Goal: Task Accomplishment & Management: Complete application form

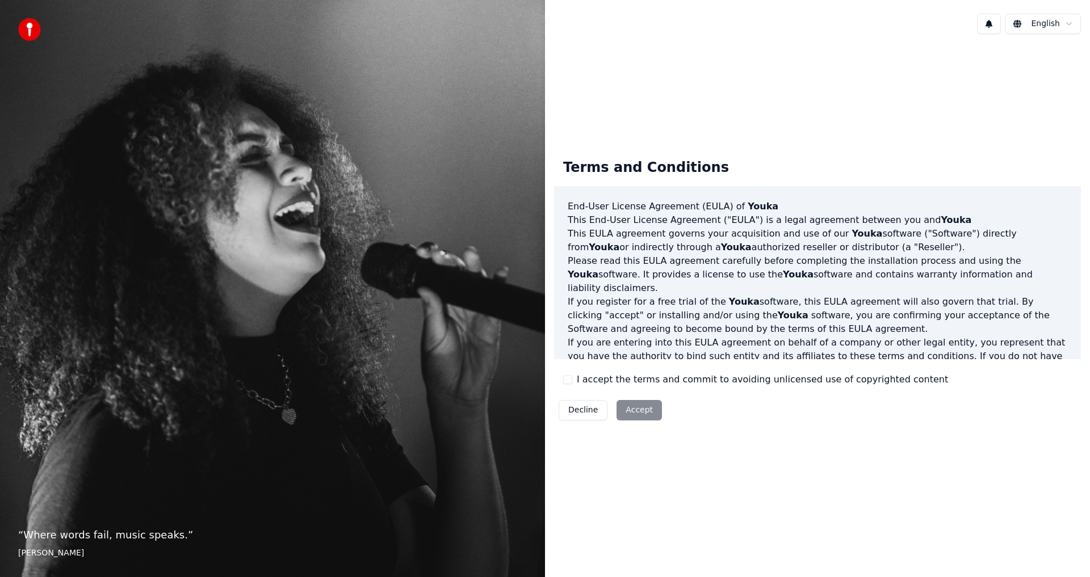
click at [570, 379] on button "I accept the terms and commit to avoiding unlicensed use of copyrighted content" at bounding box center [567, 379] width 9 height 9
click at [568, 382] on button "I accept the terms and commit to avoiding unlicensed use of copyrighted content" at bounding box center [567, 379] width 9 height 9
click at [636, 415] on button "Accept" at bounding box center [639, 410] width 45 height 20
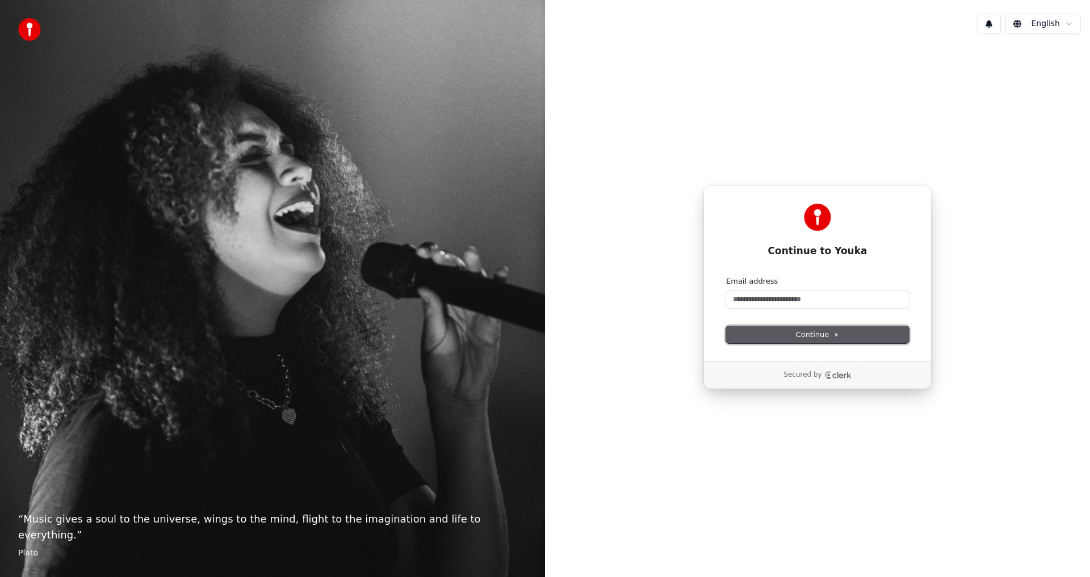
click at [813, 333] on span "Continue" at bounding box center [817, 335] width 43 height 10
drag, startPoint x: 958, startPoint y: 206, endPoint x: 970, endPoint y: 170, distance: 37.7
click at [958, 205] on div "Continue to Youka Continue with Google or Email address Continue Secured by" at bounding box center [817, 287] width 545 height 489
